Goal: Unclear

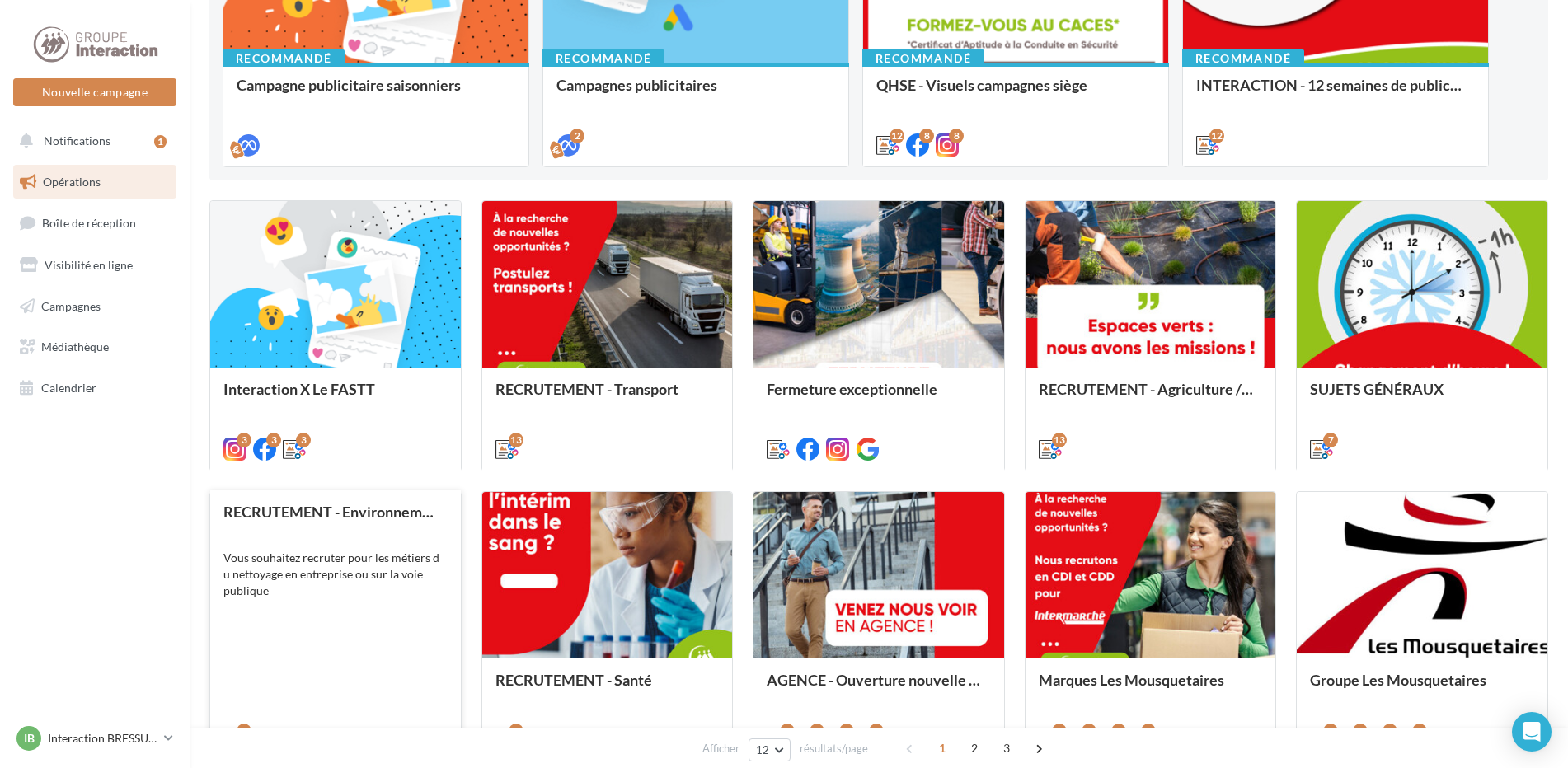
scroll to position [494, 0]
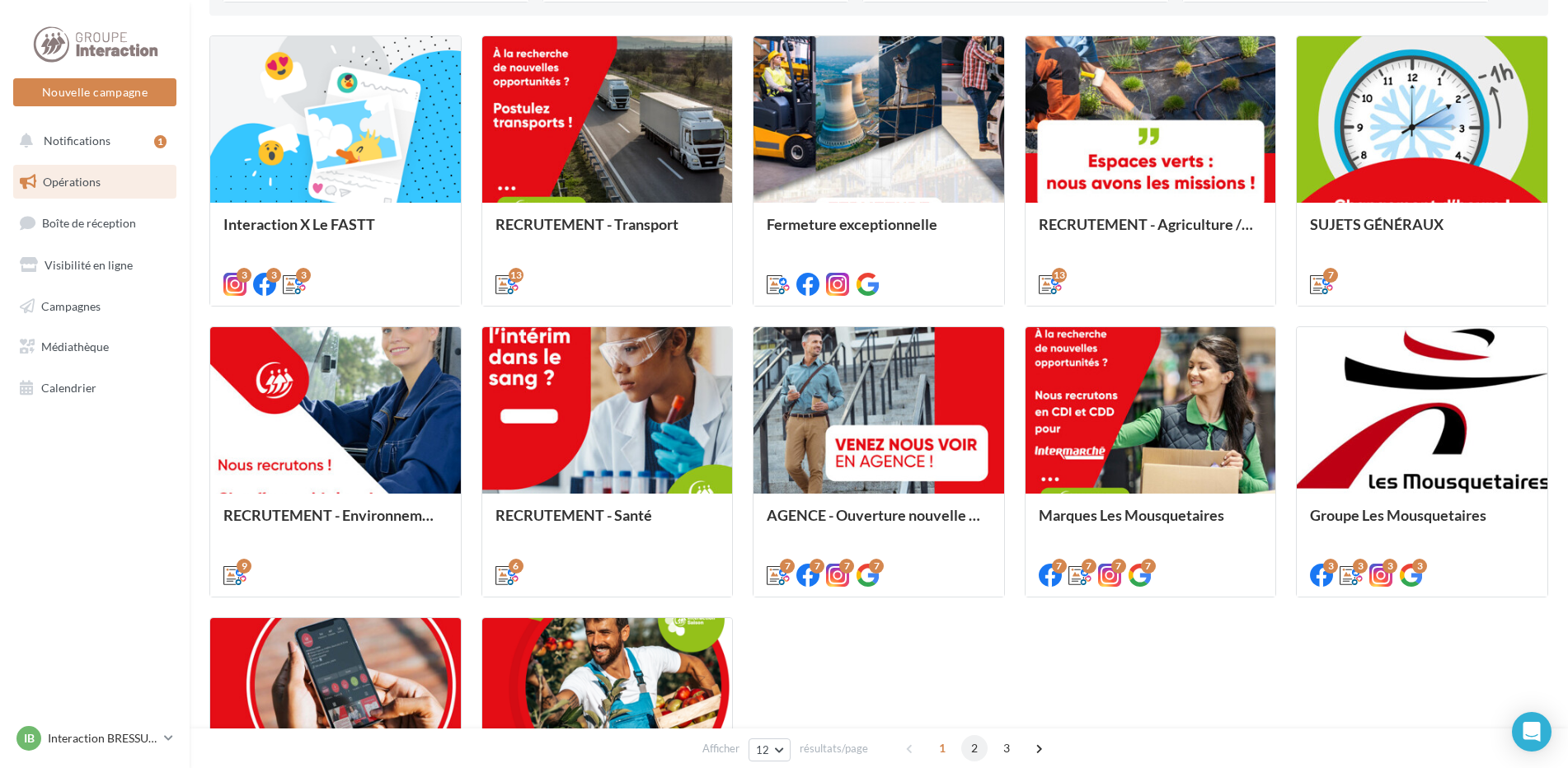
click at [973, 744] on span "2" at bounding box center [974, 748] width 26 height 26
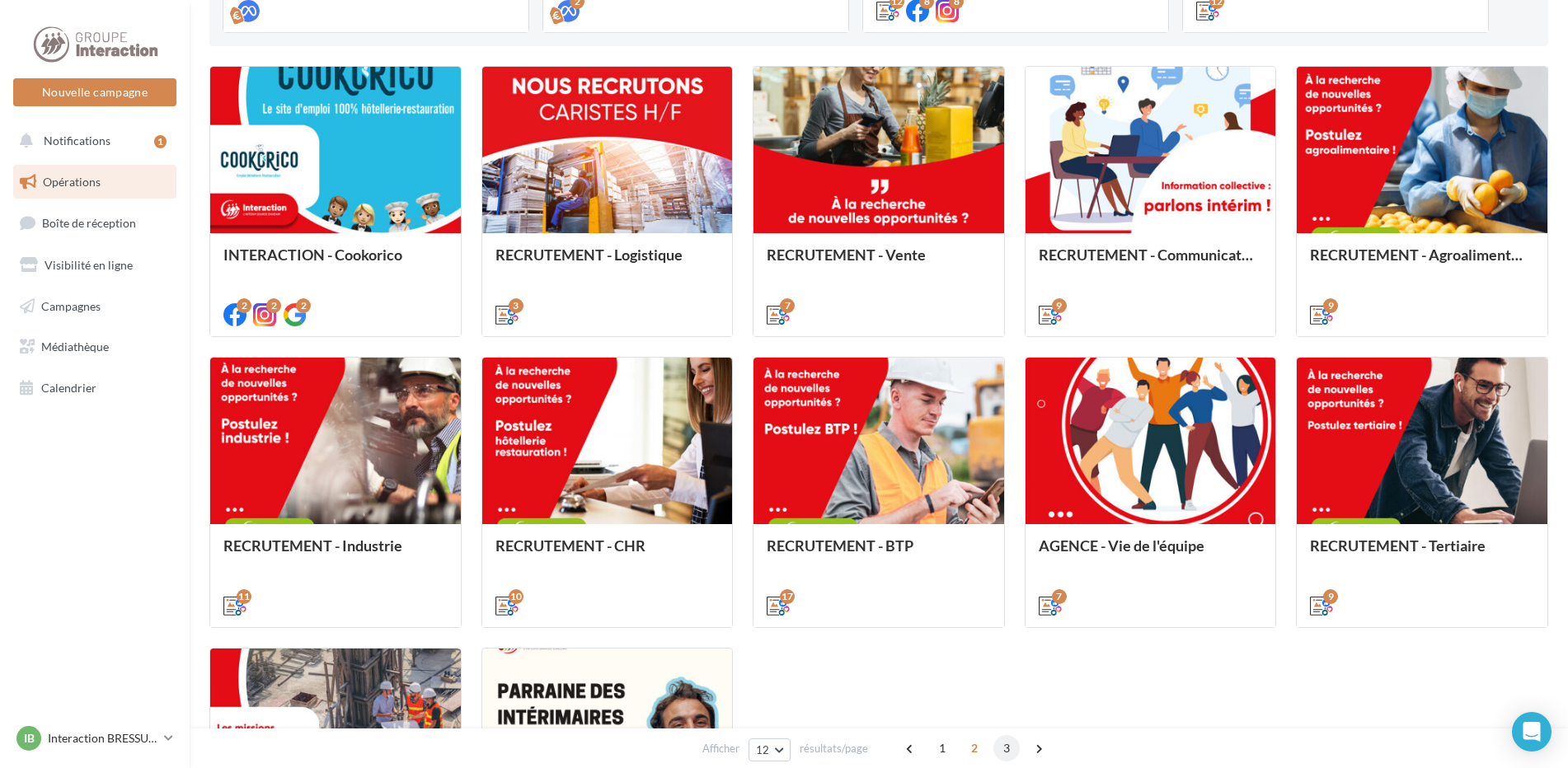
click at [1004, 752] on span "3" at bounding box center [1006, 748] width 26 height 26
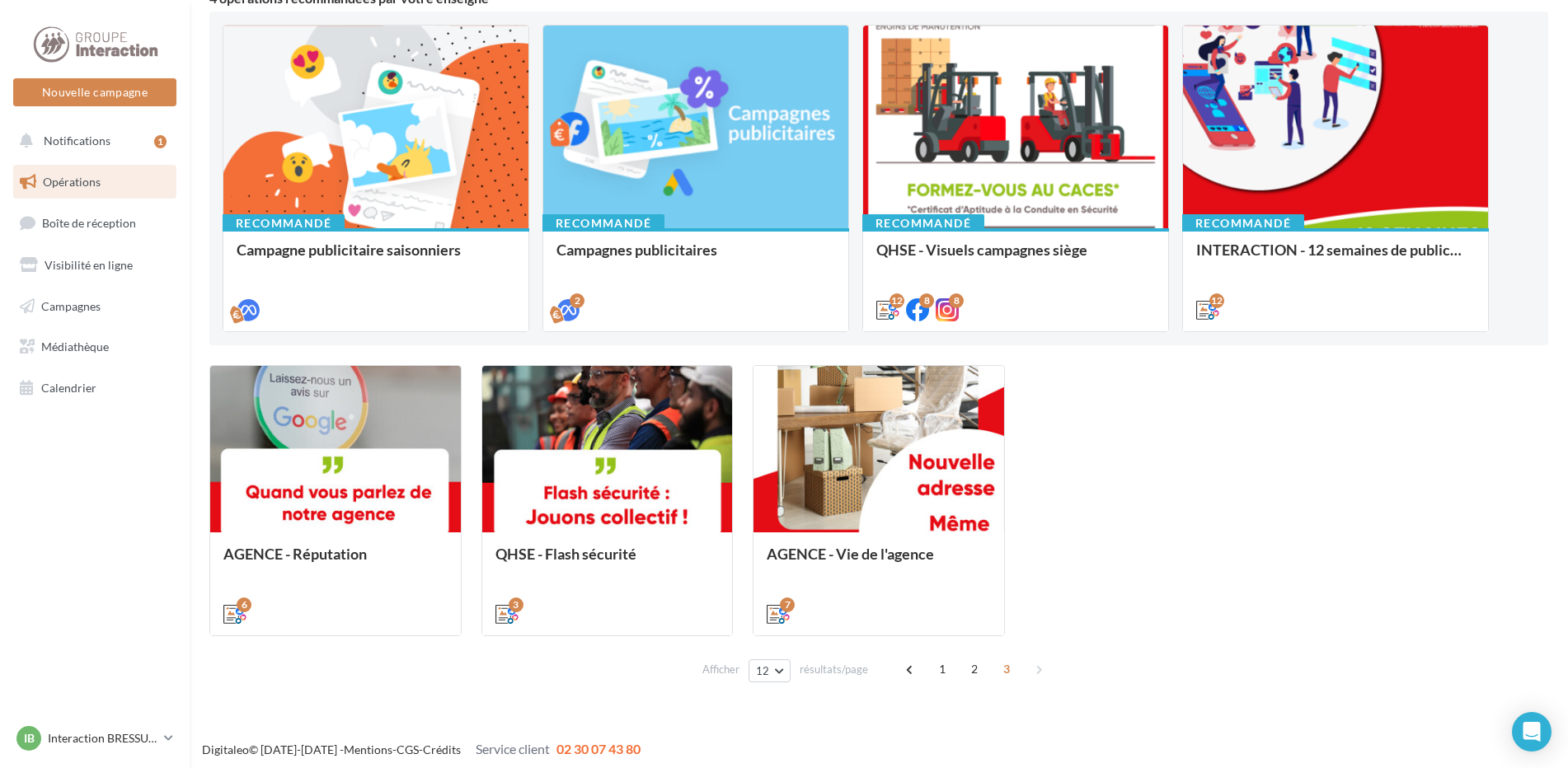
scroll to position [170, 0]
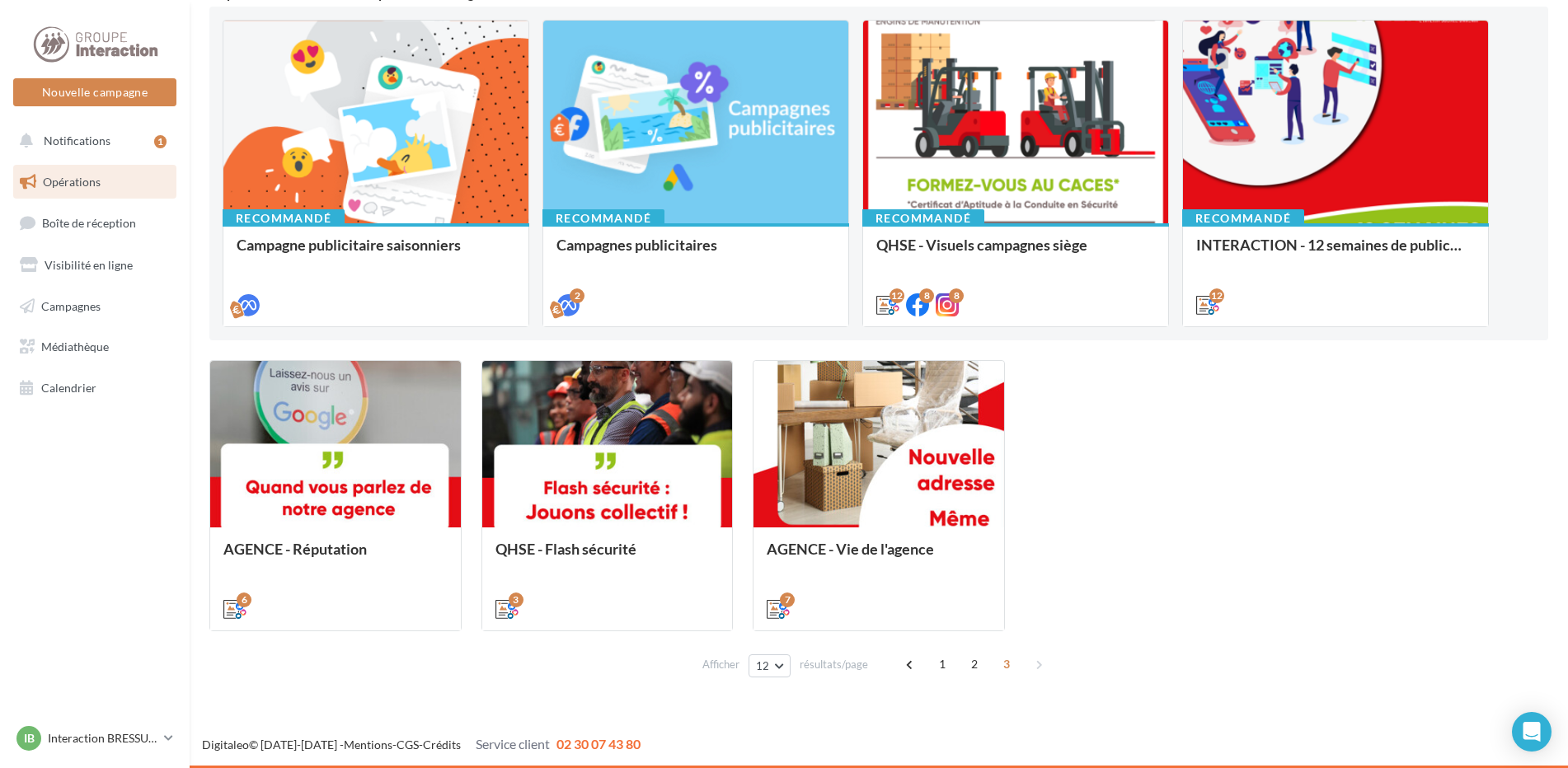
click at [1039, 661] on div "1 2 3" at bounding box center [976, 663] width 158 height 26
click at [1034, 663] on div "1 2 3" at bounding box center [976, 663] width 158 height 26
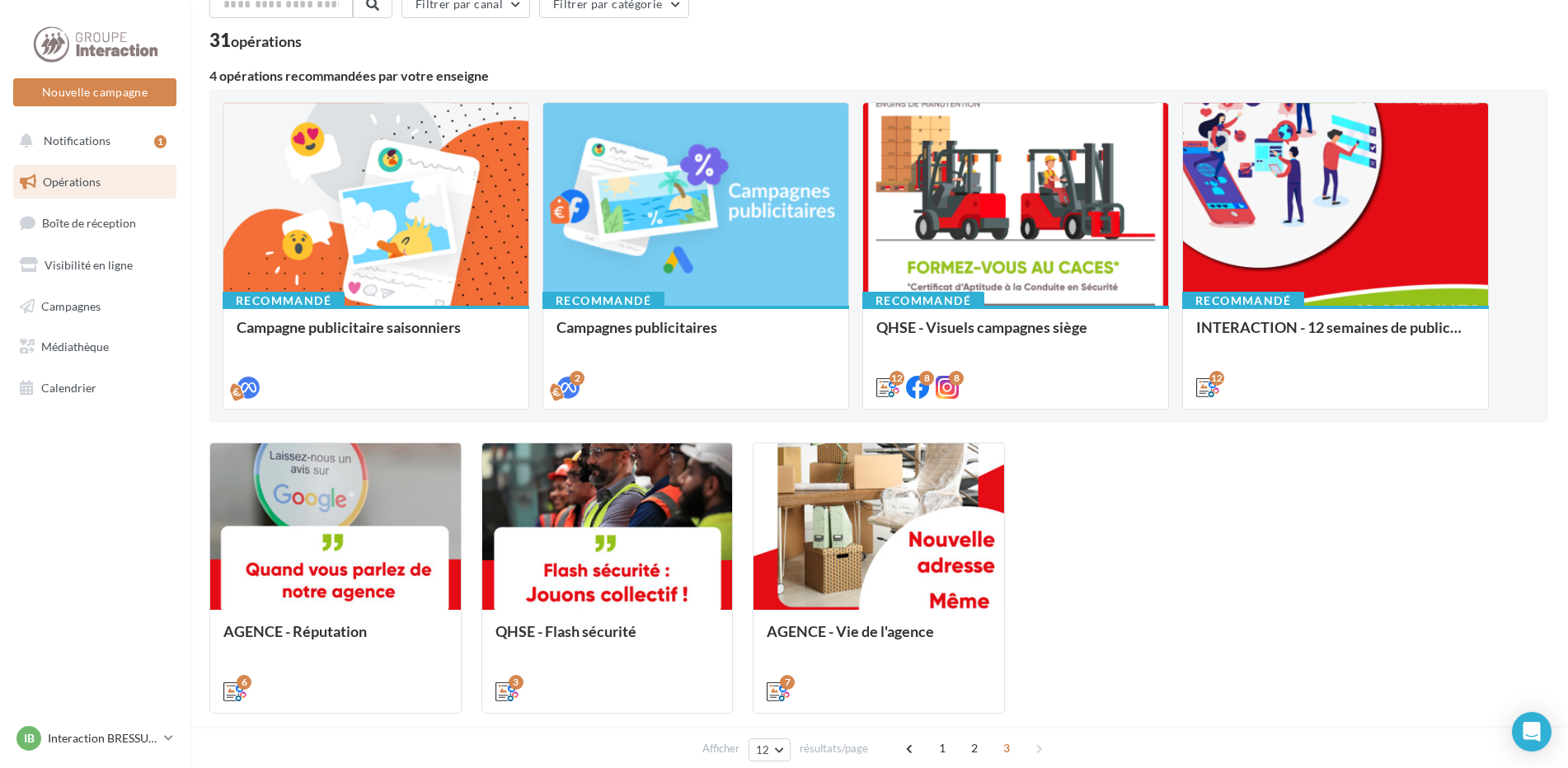
scroll to position [0, 0]
